Goal: Participate in discussion: Engage in conversation with other users on a specific topic

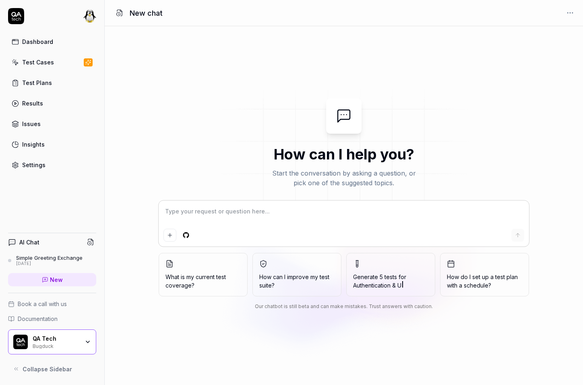
click at [65, 348] on div "QA Tech Bugduck" at bounding box center [52, 341] width 88 height 25
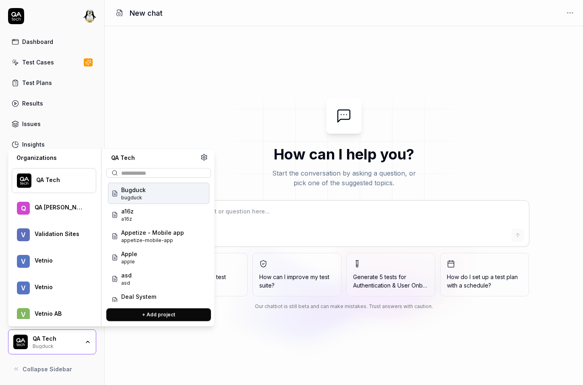
click at [65, 348] on div "QA Tech Bugduck" at bounding box center [52, 341] width 88 height 25
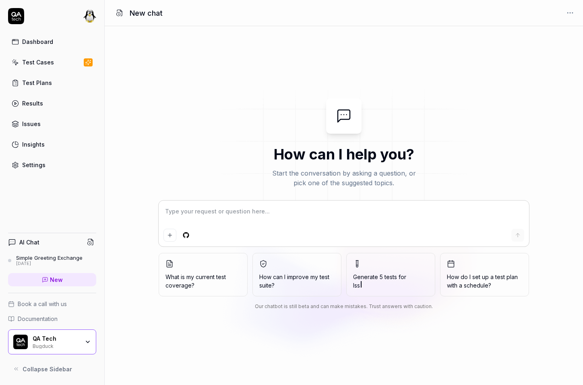
click at [59, 254] on div "Simple Greeting Exchange" at bounding box center [49, 257] width 66 height 6
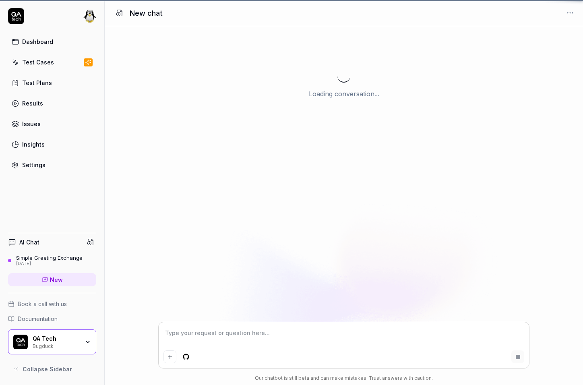
scroll to position [1295, 0]
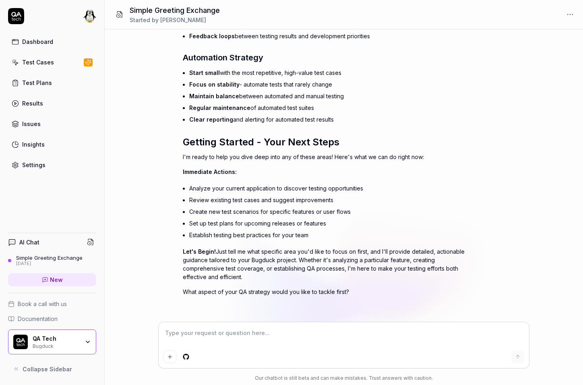
type textarea "*"
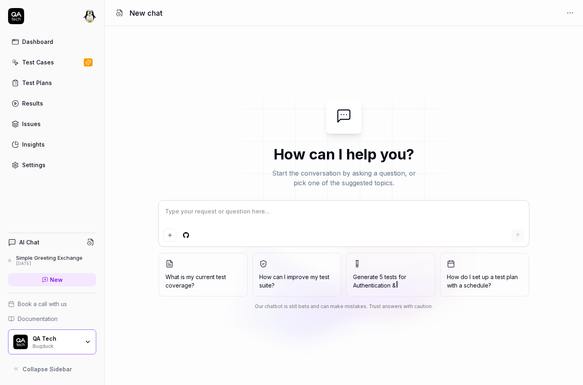
click at [120, 12] on circle at bounding box center [119, 14] width 4 height 4
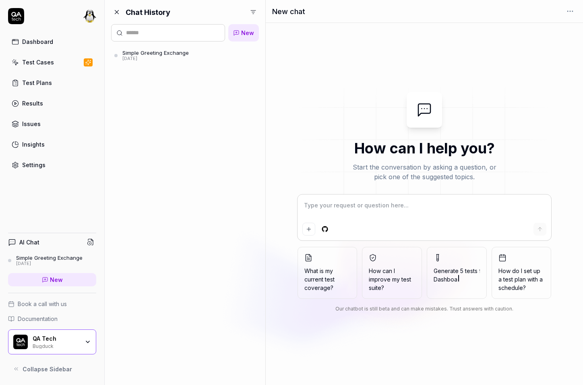
type textarea "*"
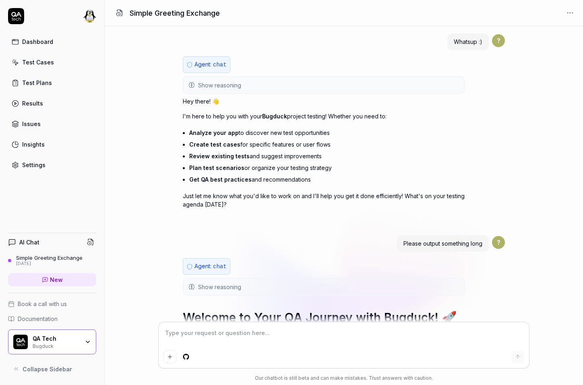
scroll to position [1292, 0]
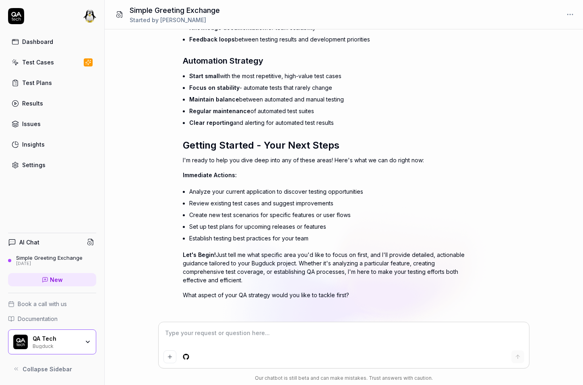
type textarea "*"
